Goal: Task Accomplishment & Management: Use online tool/utility

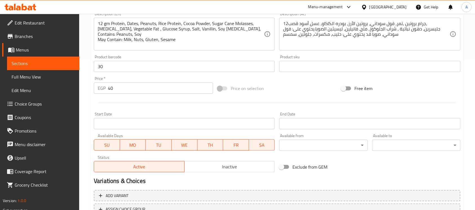
scroll to position [190, 0]
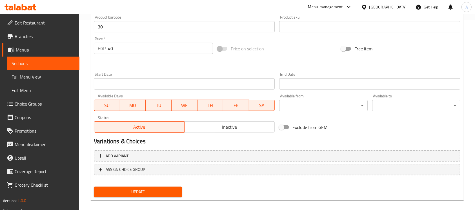
click at [142, 189] on span "Update" at bounding box center [137, 192] width 79 height 7
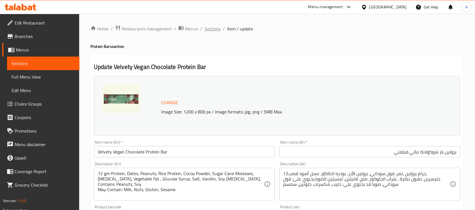
click at [205, 28] on span "Sections" at bounding box center [213, 28] width 16 height 7
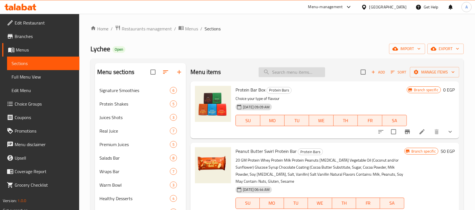
click at [286, 73] on input "search" at bounding box center [292, 72] width 67 height 10
paste input "protein bar flavors"
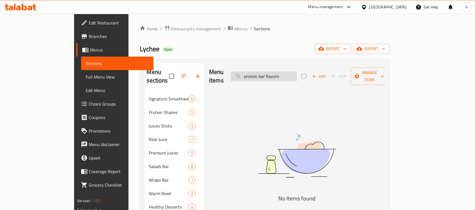
drag, startPoint x: 293, startPoint y: 72, endPoint x: 313, endPoint y: 71, distance: 19.8
click at [297, 72] on input "protein bar flavors" at bounding box center [264, 77] width 67 height 10
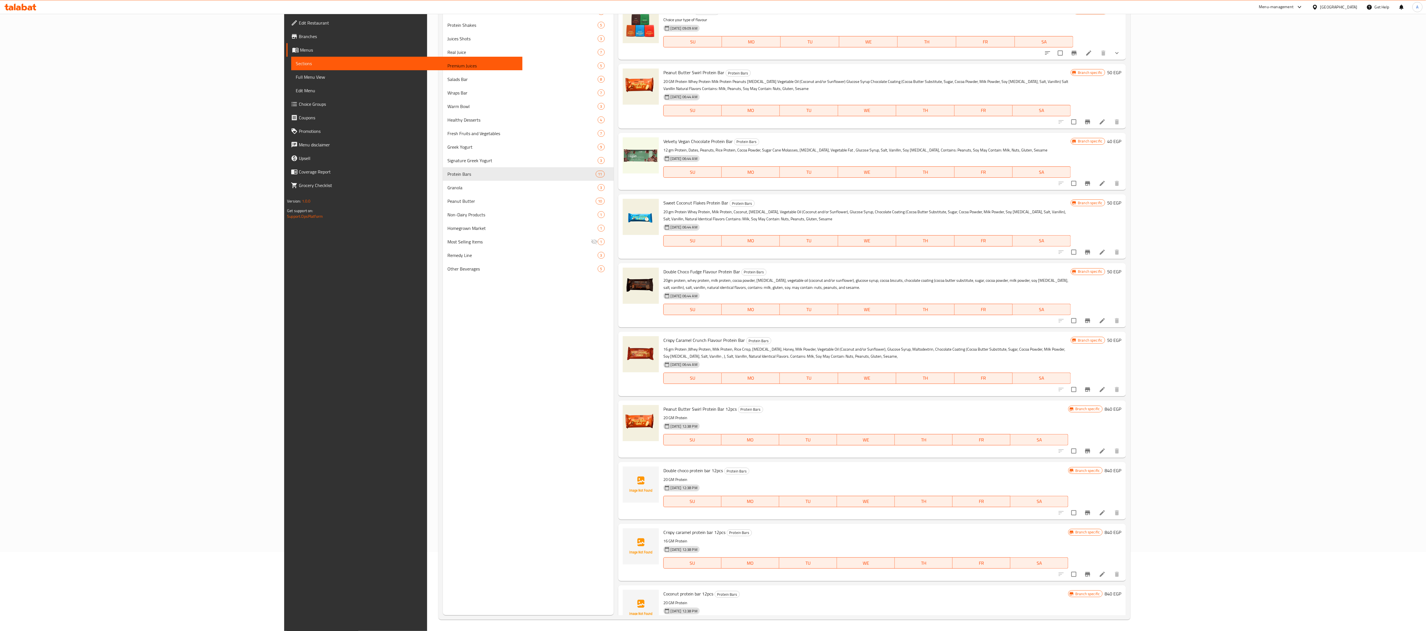
type input "protein bar"
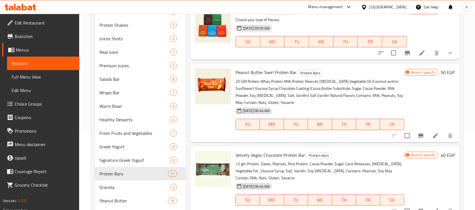
click at [27, 78] on span "Full Menu View" at bounding box center [43, 77] width 63 height 7
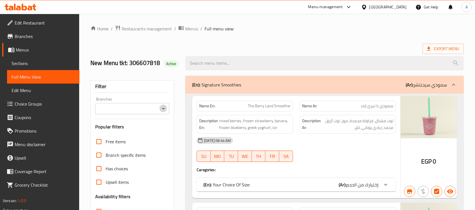
click at [165, 106] on icon "Open" at bounding box center [163, 108] width 7 height 7
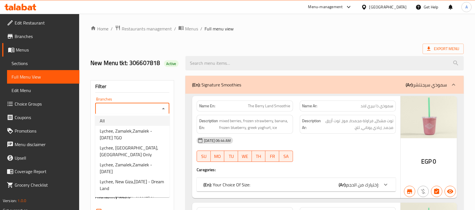
click at [154, 121] on li "All" at bounding box center [132, 121] width 74 height 10
type input "All"
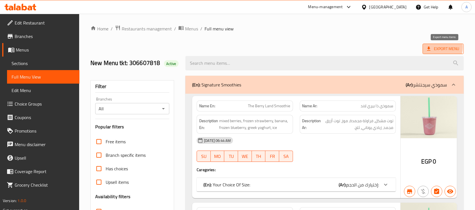
click at [437, 47] on span "Export Menu" at bounding box center [443, 48] width 32 height 7
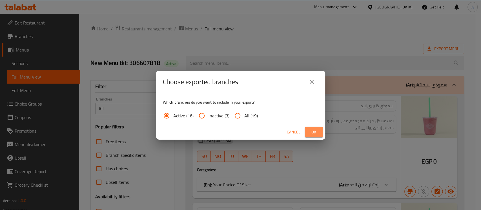
click at [313, 131] on span "Ok" at bounding box center [313, 132] width 9 height 7
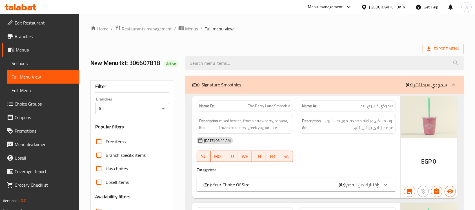
click at [261, 53] on div at bounding box center [324, 63] width 285 height 21
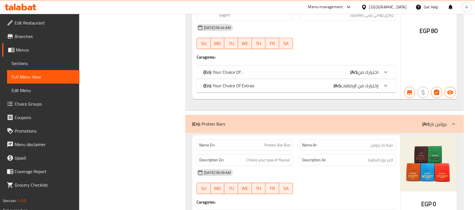
scroll to position [8107, 0]
